Goal: Task Accomplishment & Management: Manage account settings

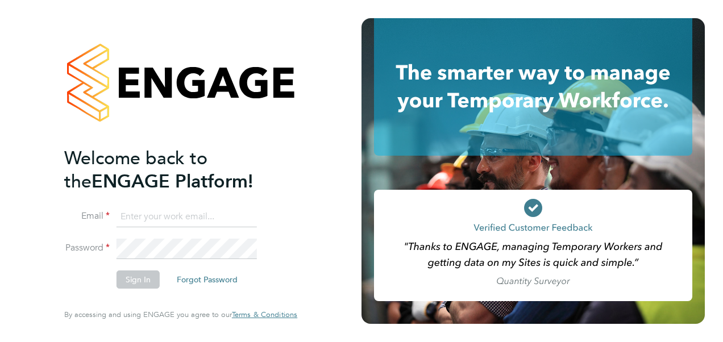
type input "richard.valder-davis@brightonandhovealbion.com"
click at [83, 290] on li "Sign In Forgot Password" at bounding box center [175, 286] width 222 height 30
click at [140, 277] on button "Sign In" at bounding box center [138, 280] width 43 height 18
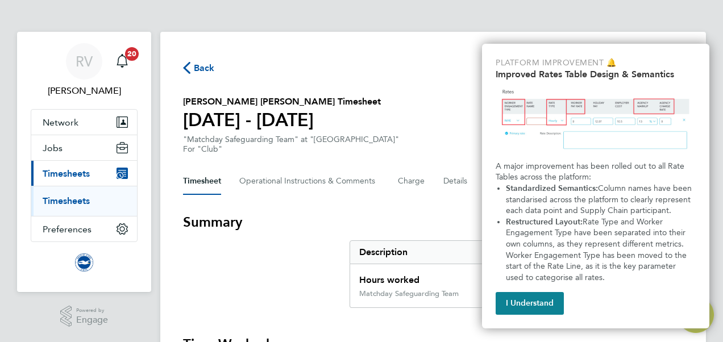
click at [299, 269] on section "Summary Description Total Hours worked 5.00 hrs Matchday Safeguarding Team 5.00…" at bounding box center [433, 260] width 500 height 95
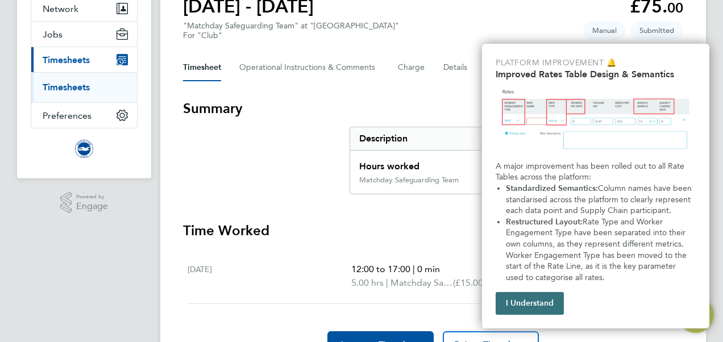
click at [544, 307] on button "I Understand" at bounding box center [530, 303] width 68 height 23
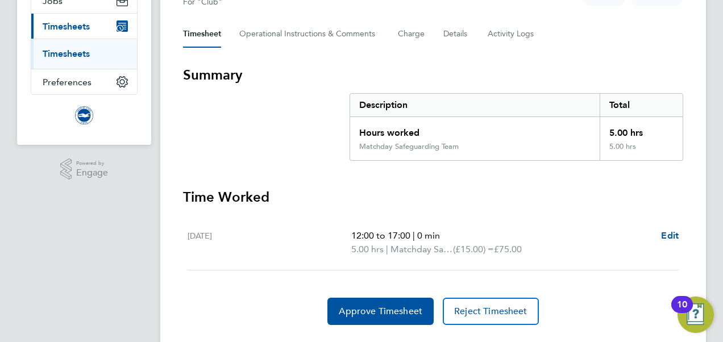
scroll to position [175, 0]
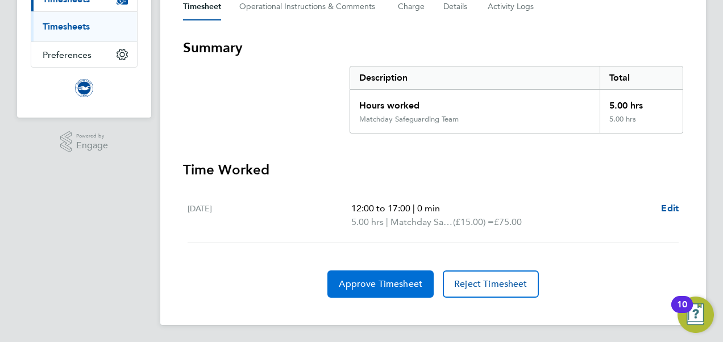
click at [405, 279] on span "Approve Timesheet" at bounding box center [381, 284] width 84 height 11
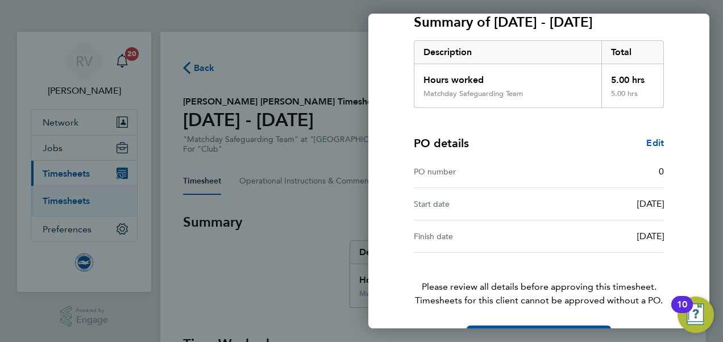
scroll to position [201, 0]
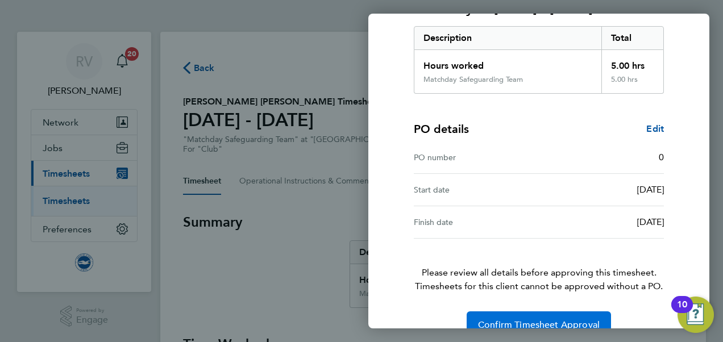
click at [553, 319] on span "Confirm Timesheet Approval" at bounding box center [539, 324] width 122 height 11
